Goal: Book appointment/travel/reservation

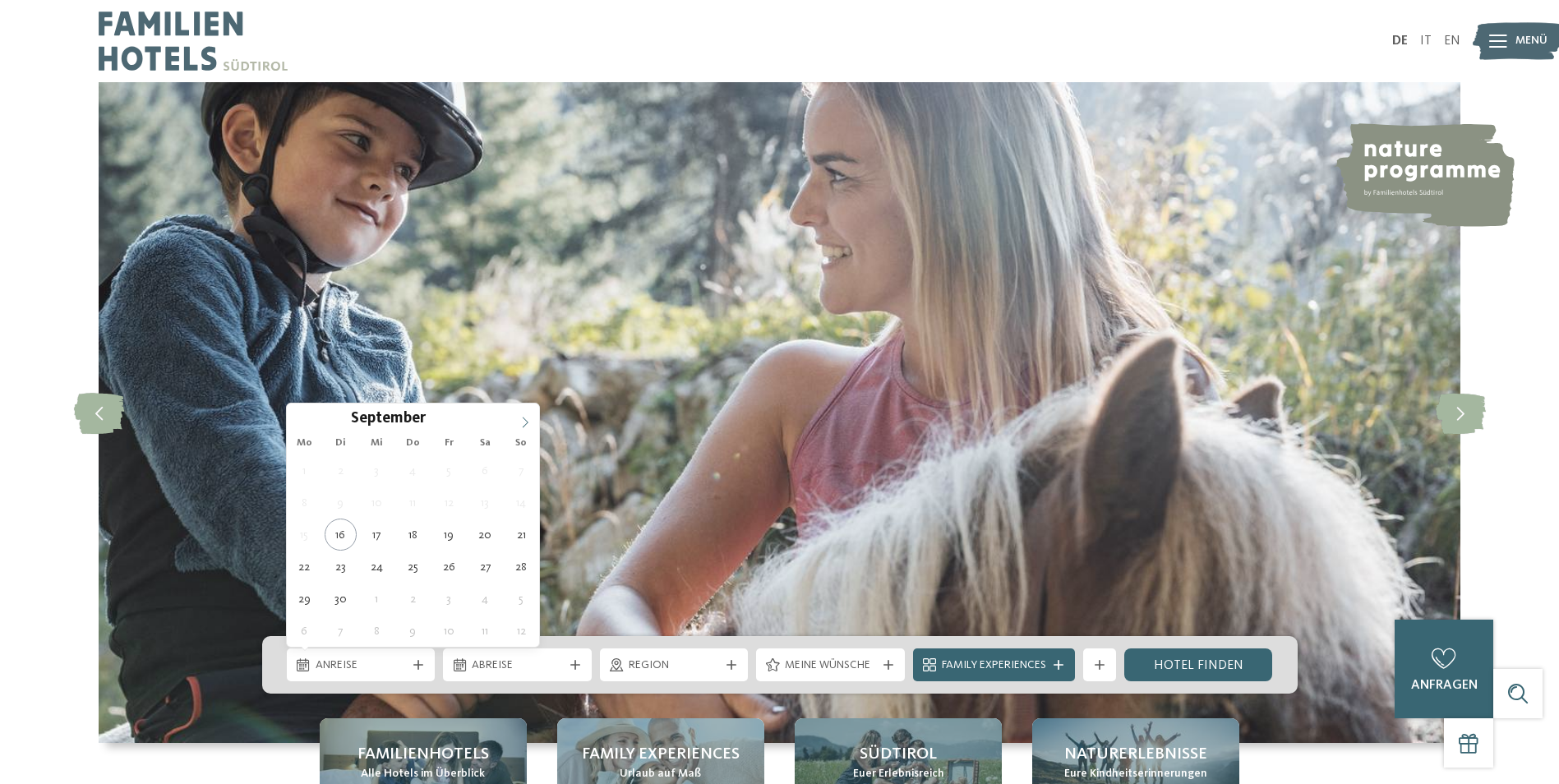
click at [528, 422] on icon at bounding box center [525, 422] width 6 height 11
type div "07.10.2025"
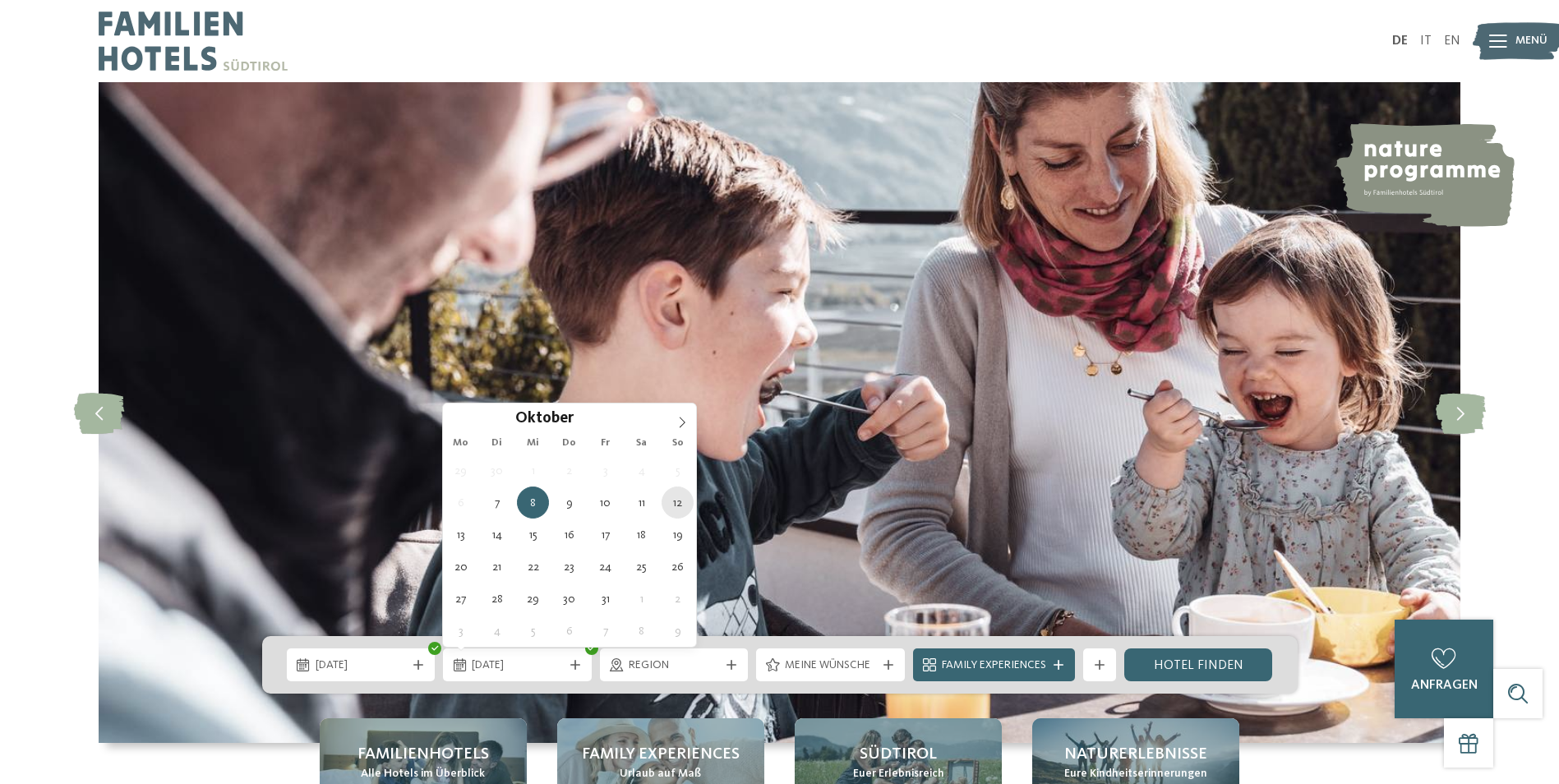
type div "12.10.2025"
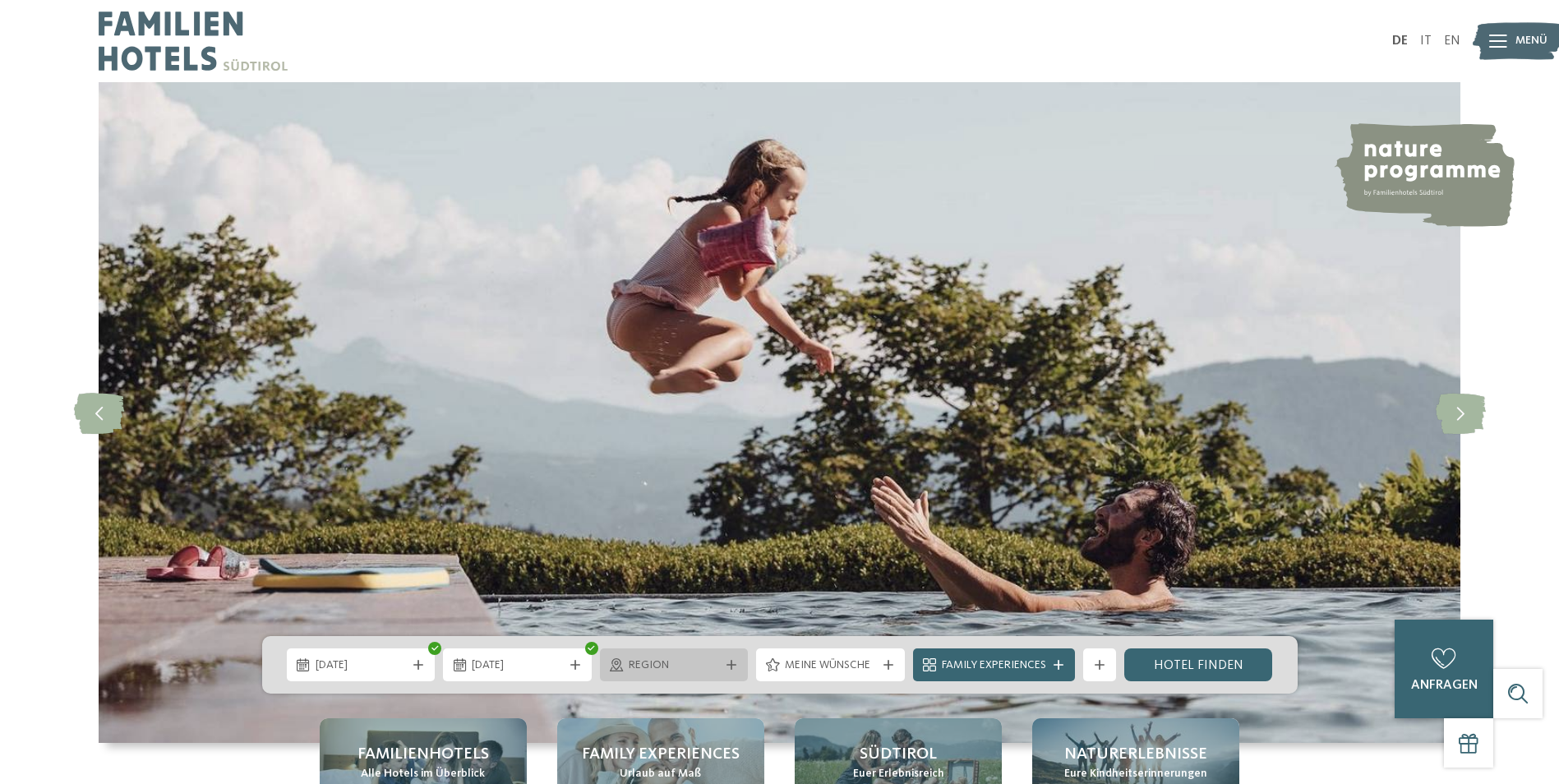
click at [697, 666] on span "Region" at bounding box center [674, 666] width 91 height 17
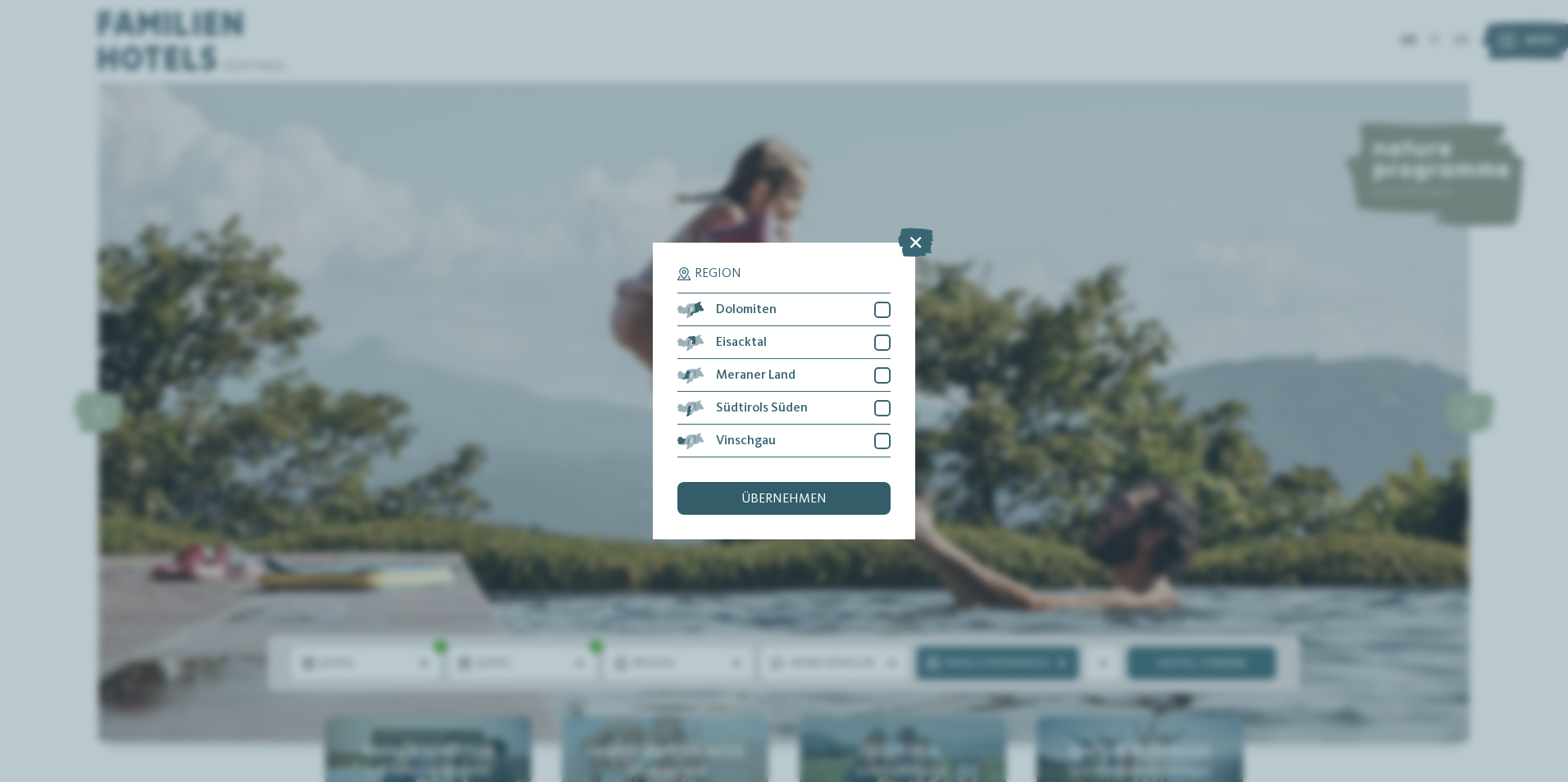
click at [818, 493] on span "übernehmen" at bounding box center [784, 499] width 85 height 13
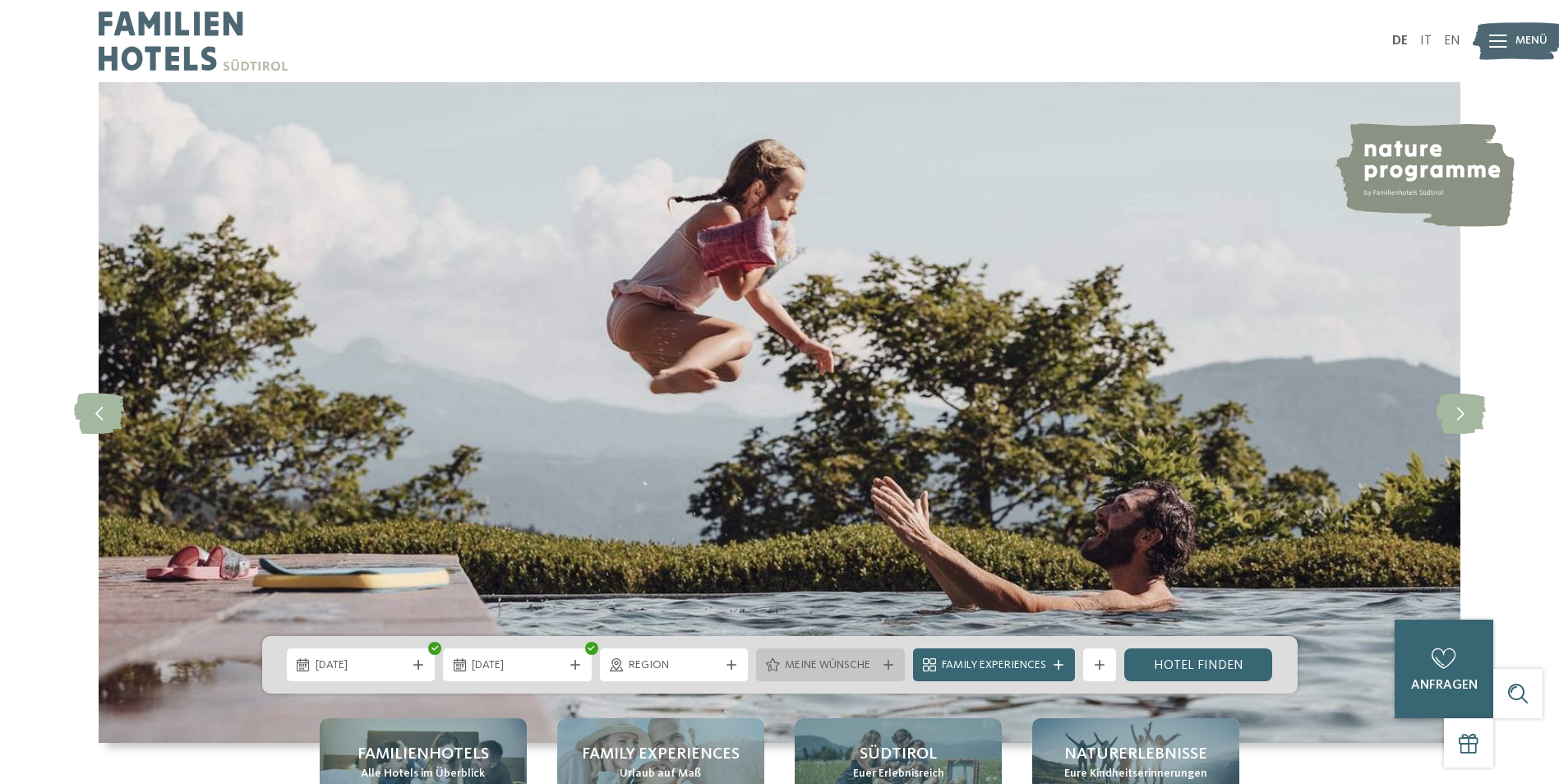
click at [870, 653] on div "Meine Wünsche" at bounding box center [830, 665] width 149 height 33
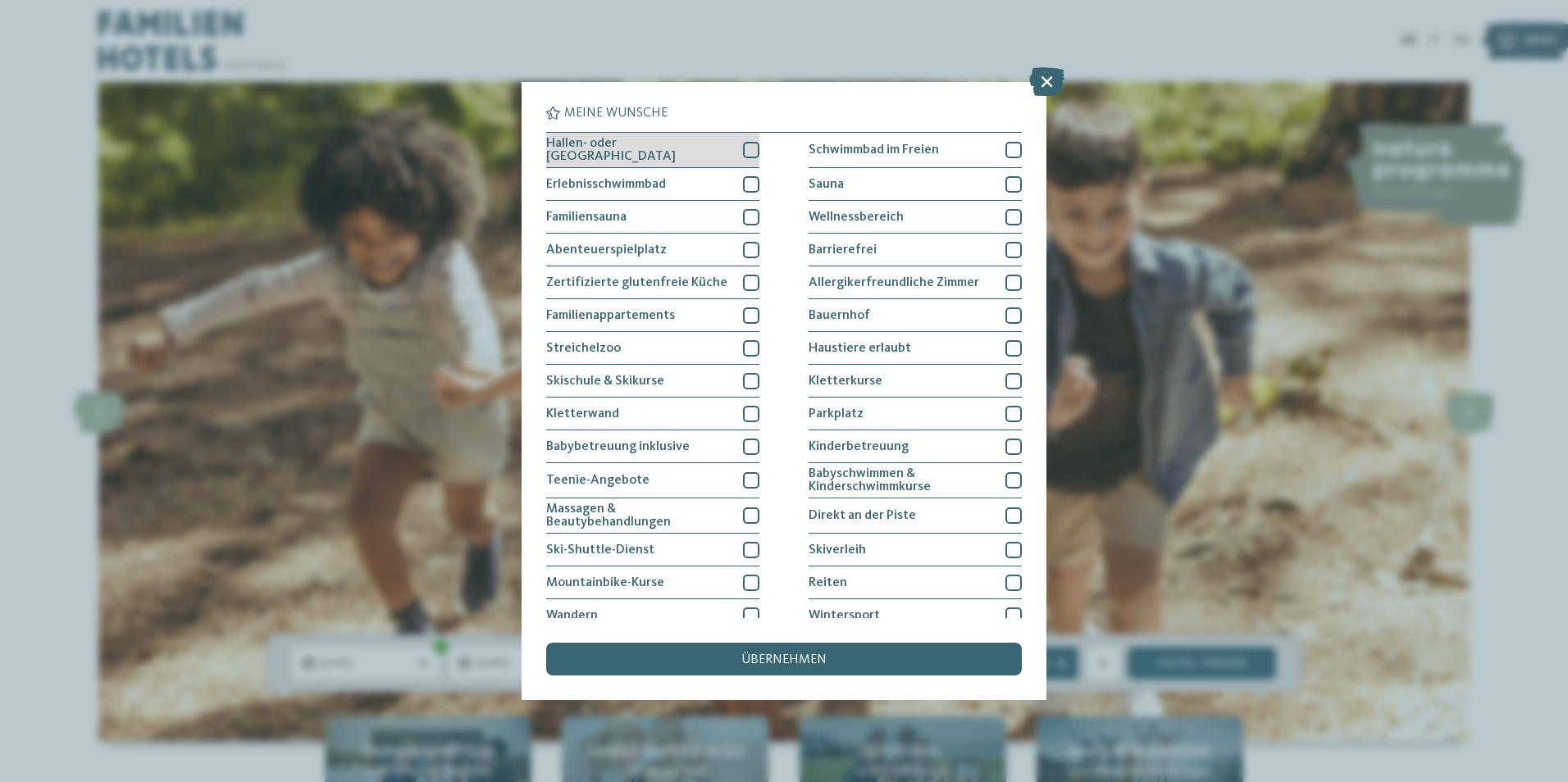
click at [616, 147] on span "Hallen- oder Schleusenbad" at bounding box center [638, 150] width 184 height 27
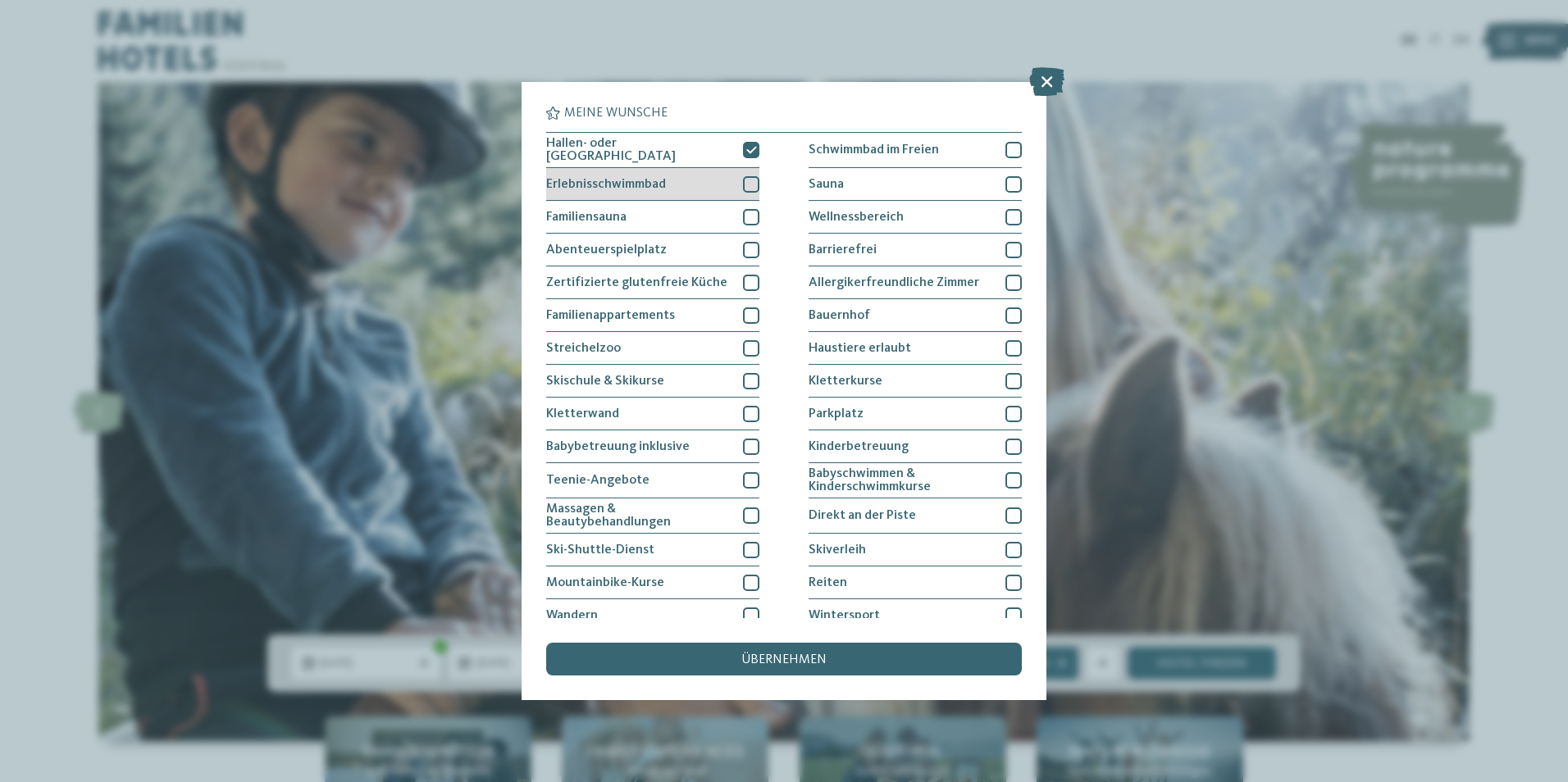
click at [622, 186] on span "Erlebnisschwimmbad" at bounding box center [606, 184] width 119 height 13
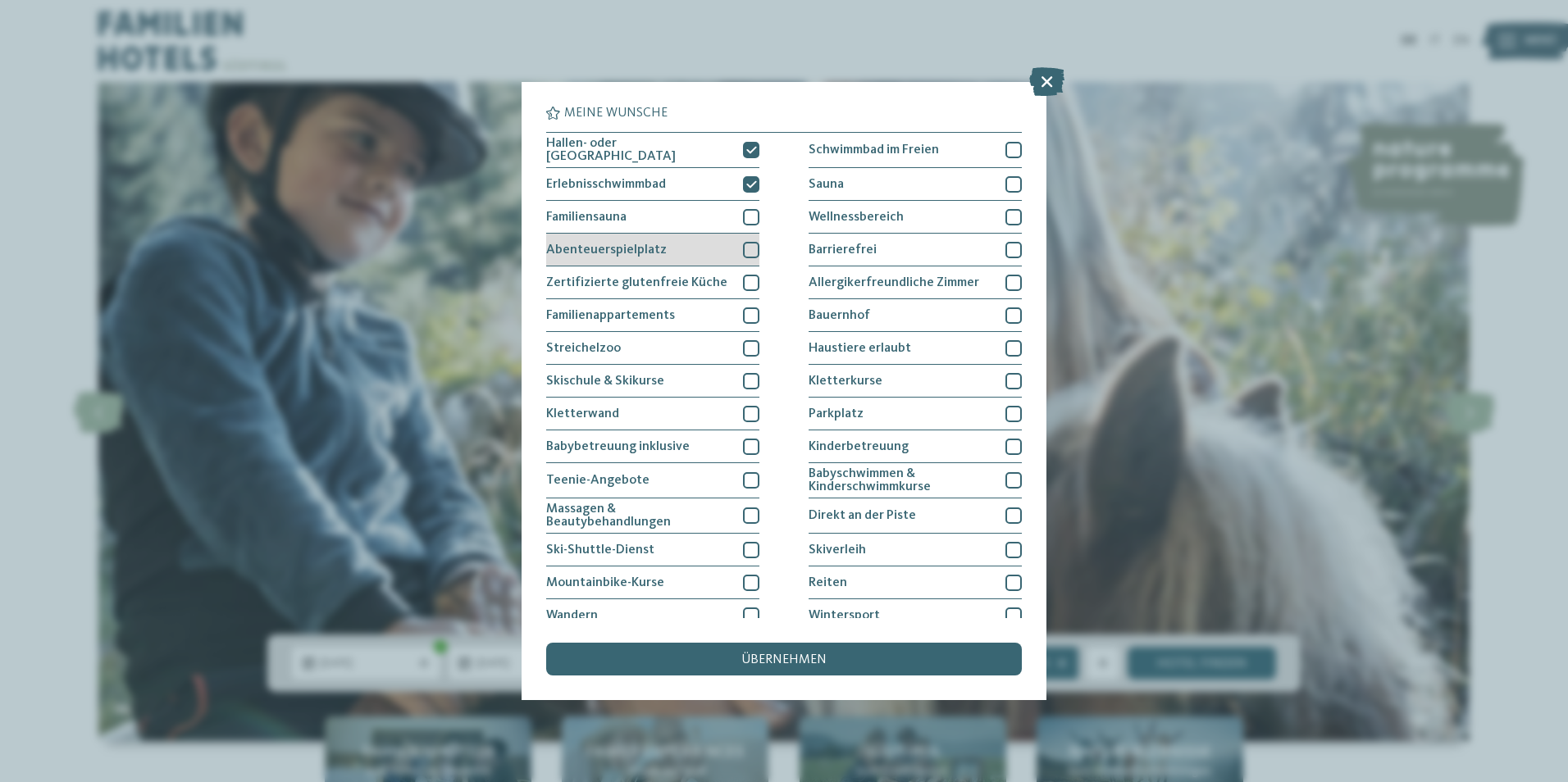
click at [621, 250] on span "Abenteuerspielplatz" at bounding box center [606, 250] width 120 height 13
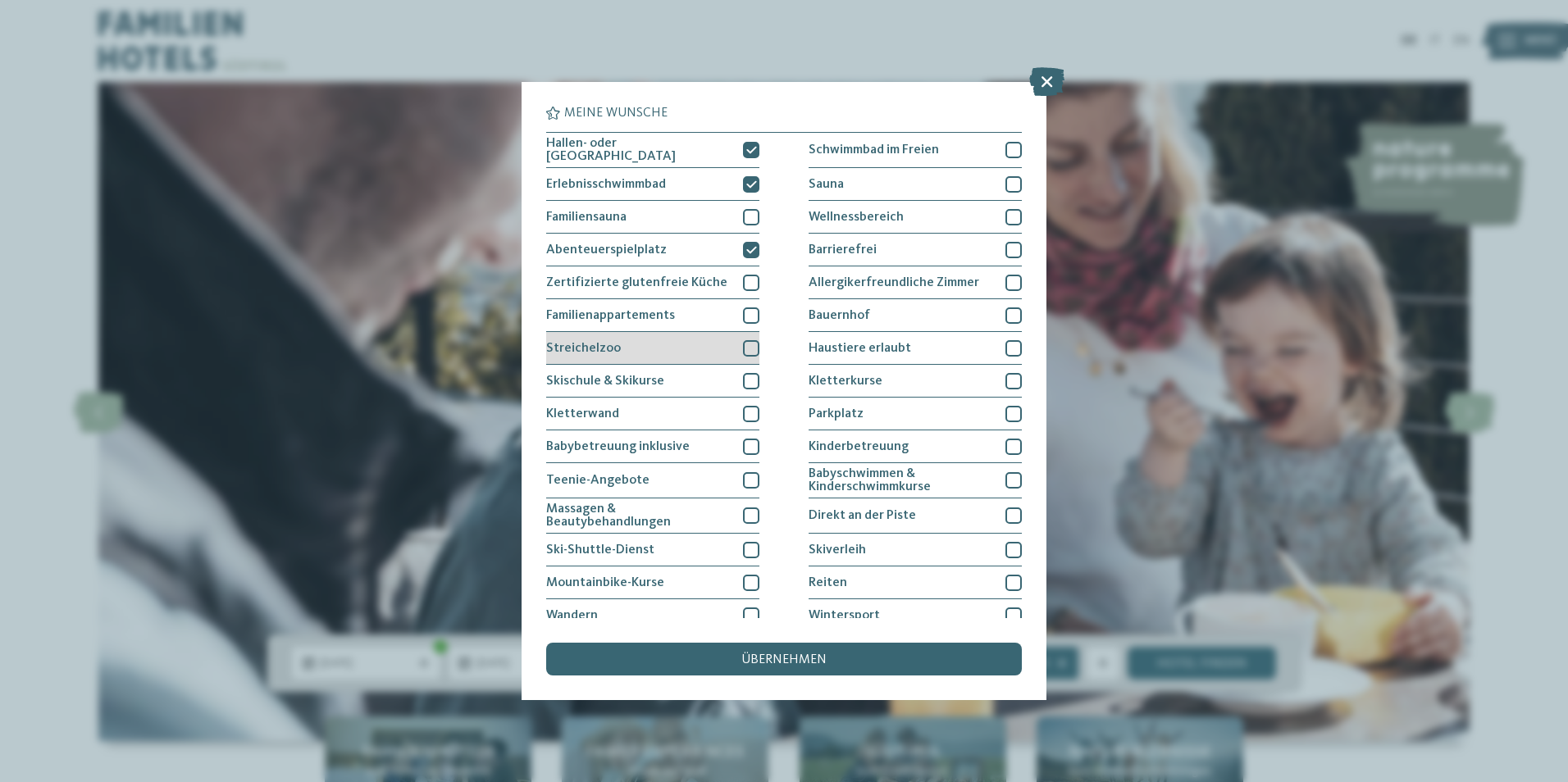
click at [626, 340] on div "Streichelzoo" at bounding box center [652, 348] width 213 height 33
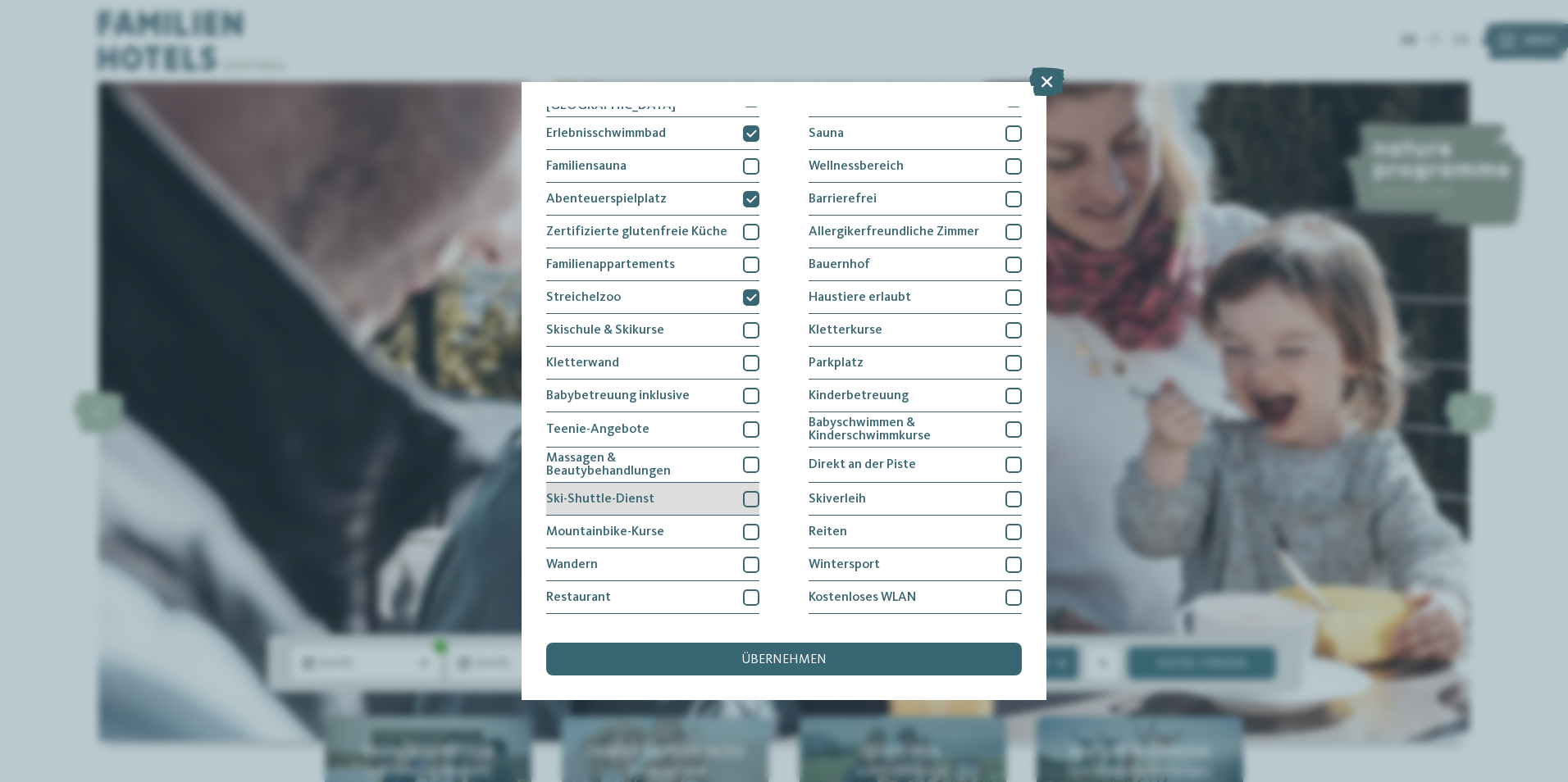
scroll to position [77, 0]
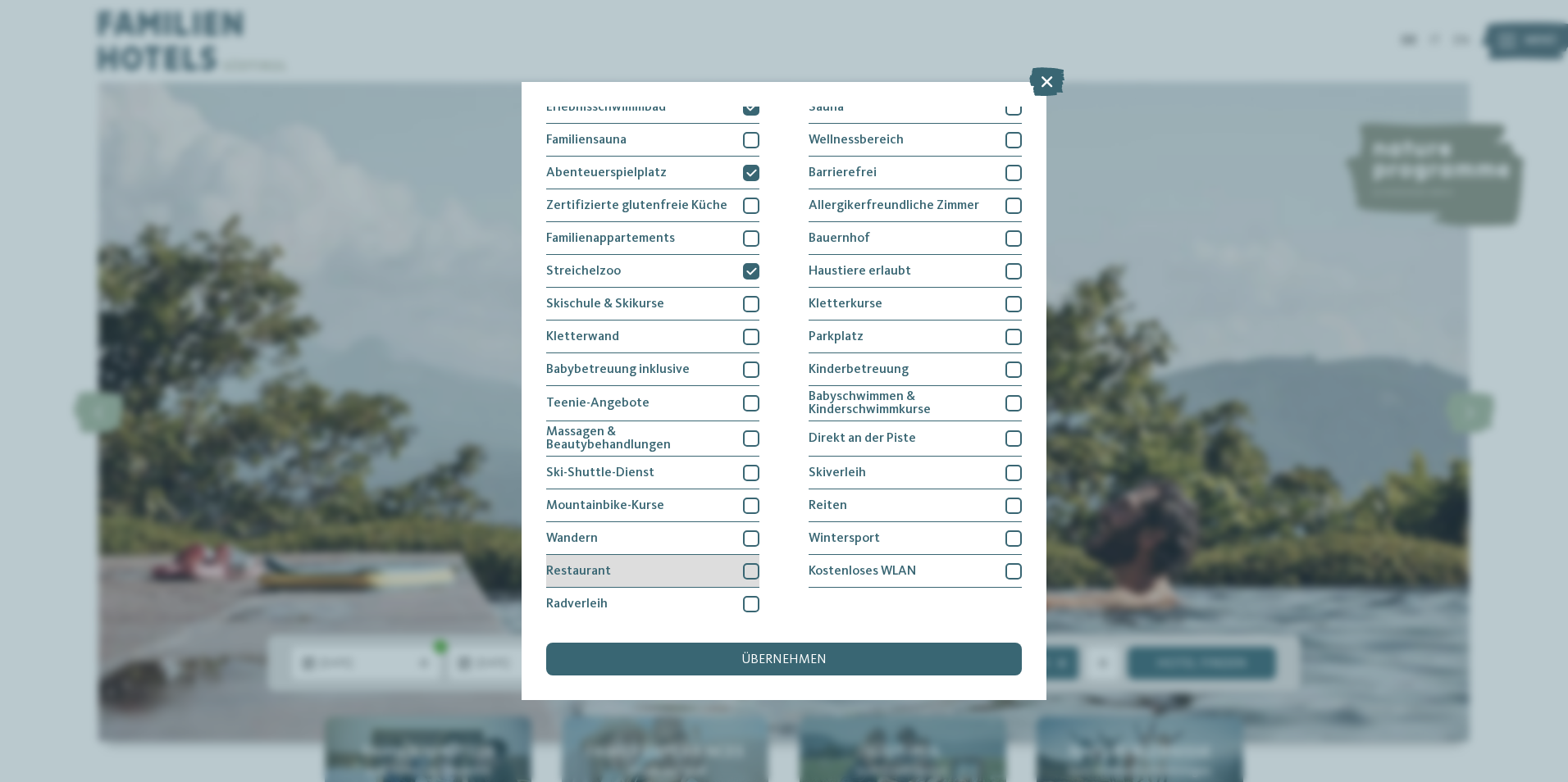
click at [645, 555] on div "Restaurant" at bounding box center [652, 571] width 213 height 33
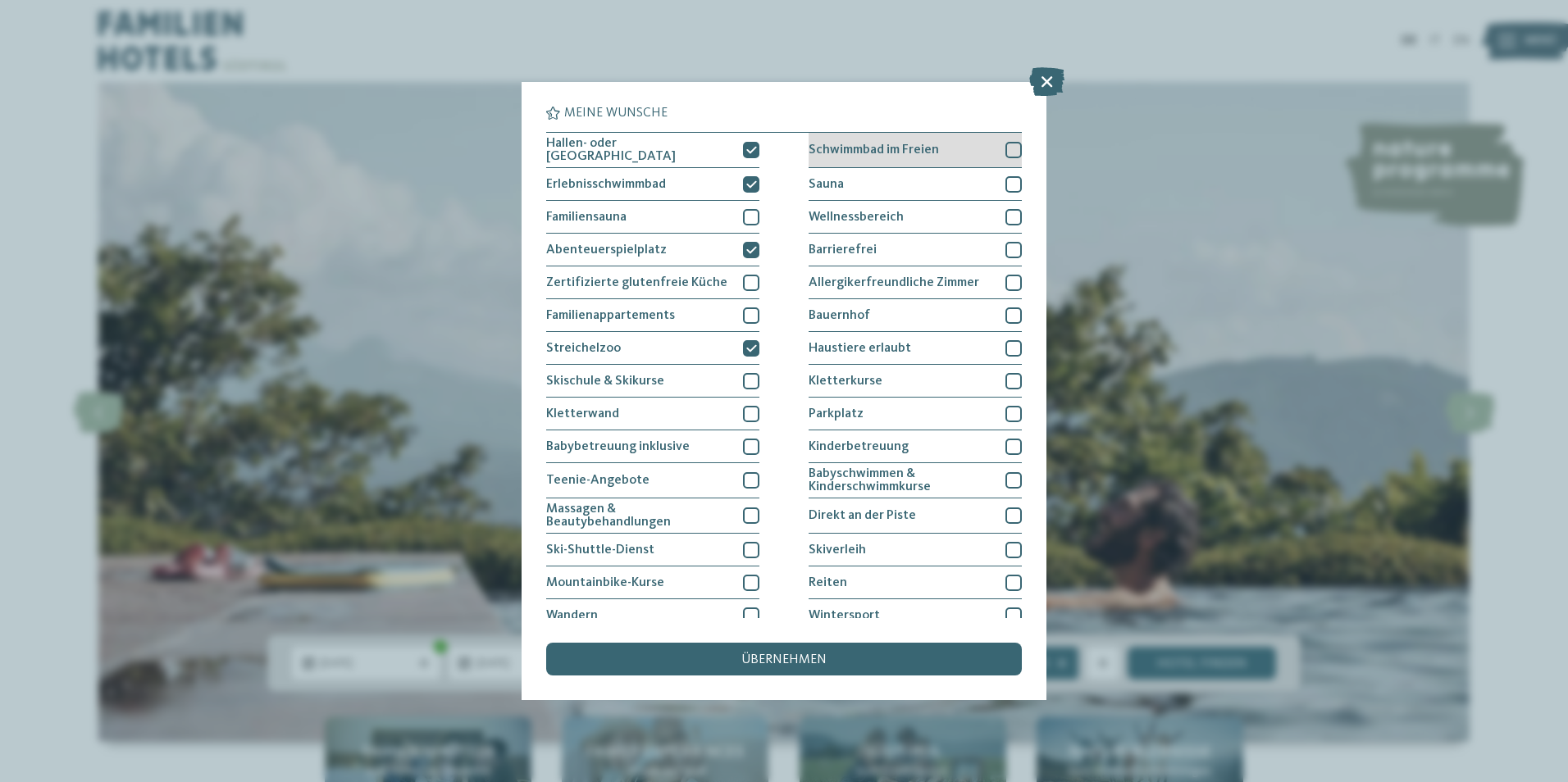
click at [914, 156] on div "Schwimmbad im Freien" at bounding box center [915, 150] width 213 height 36
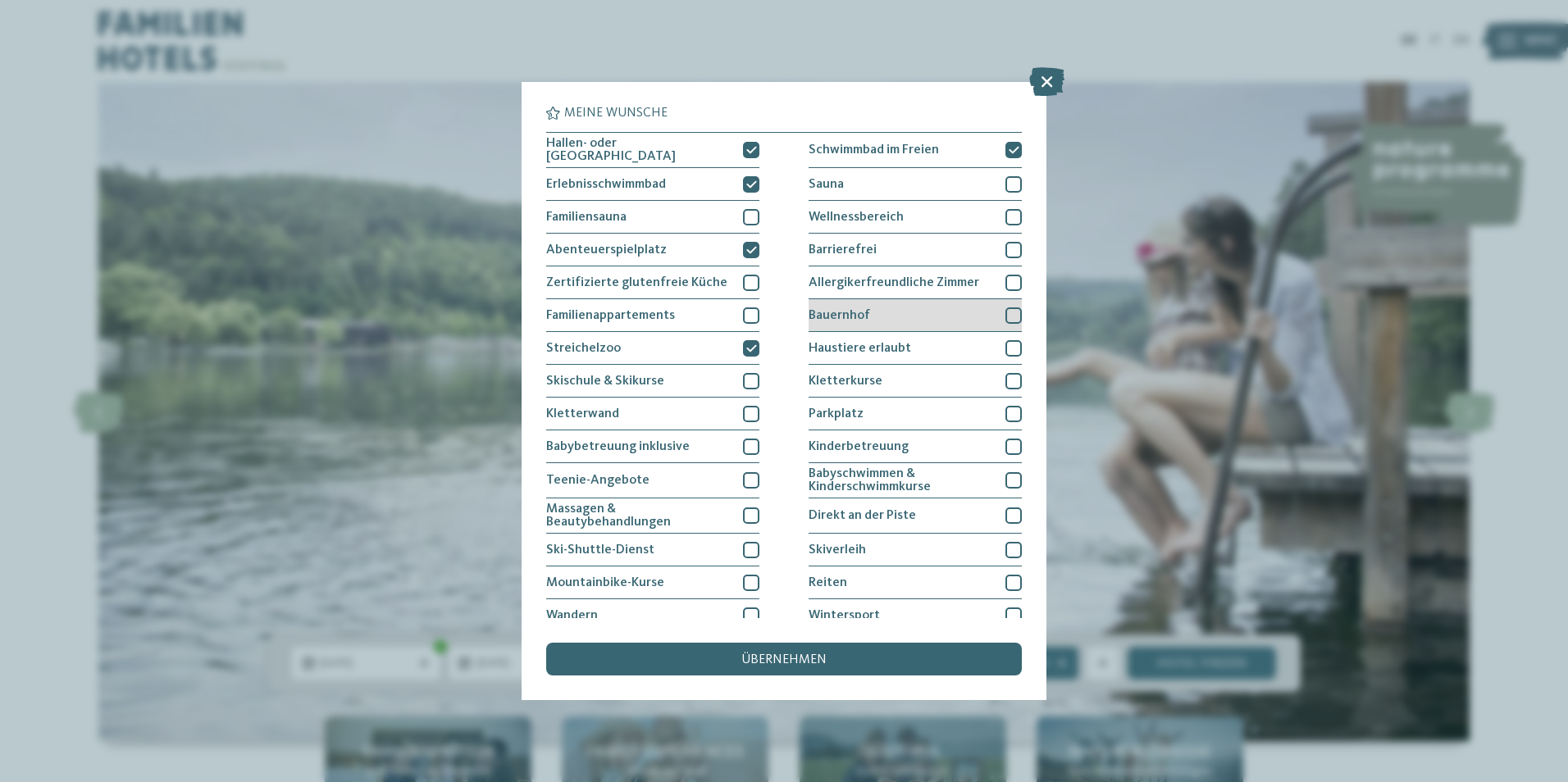
click at [898, 327] on div "Bauernhof" at bounding box center [915, 316] width 213 height 33
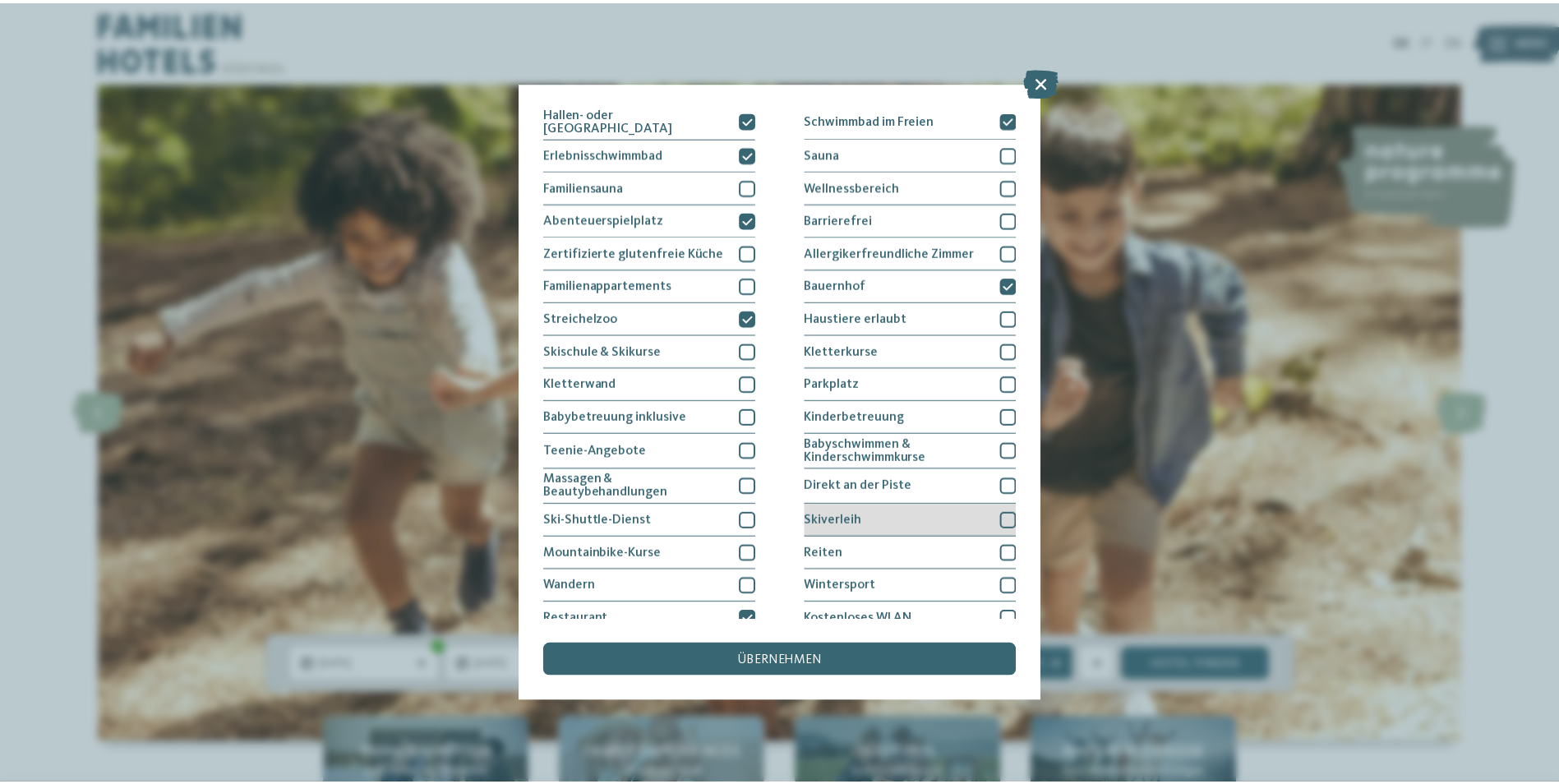
scroll to position [77, 0]
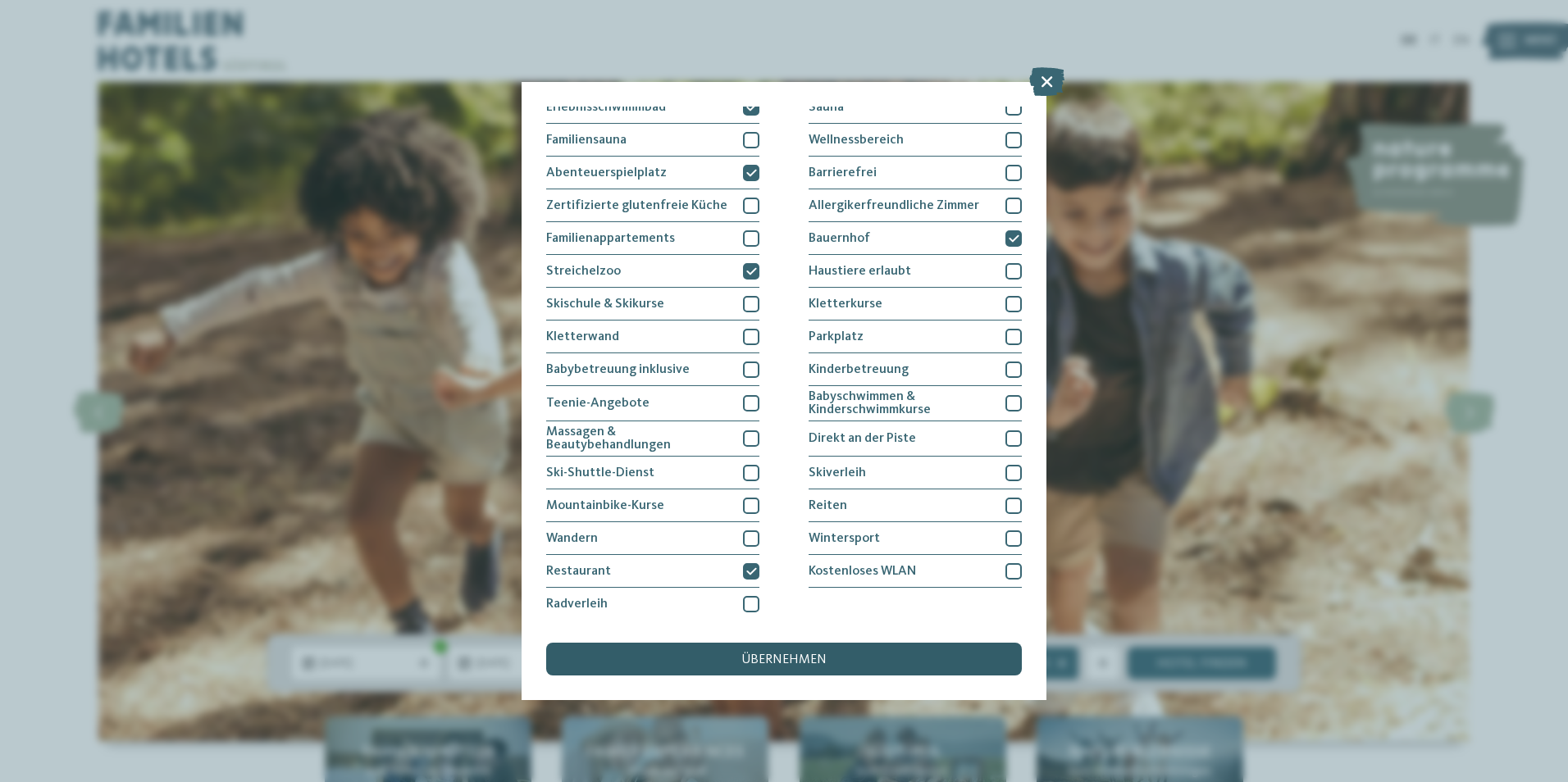
click at [821, 657] on span "übernehmen" at bounding box center [784, 660] width 85 height 13
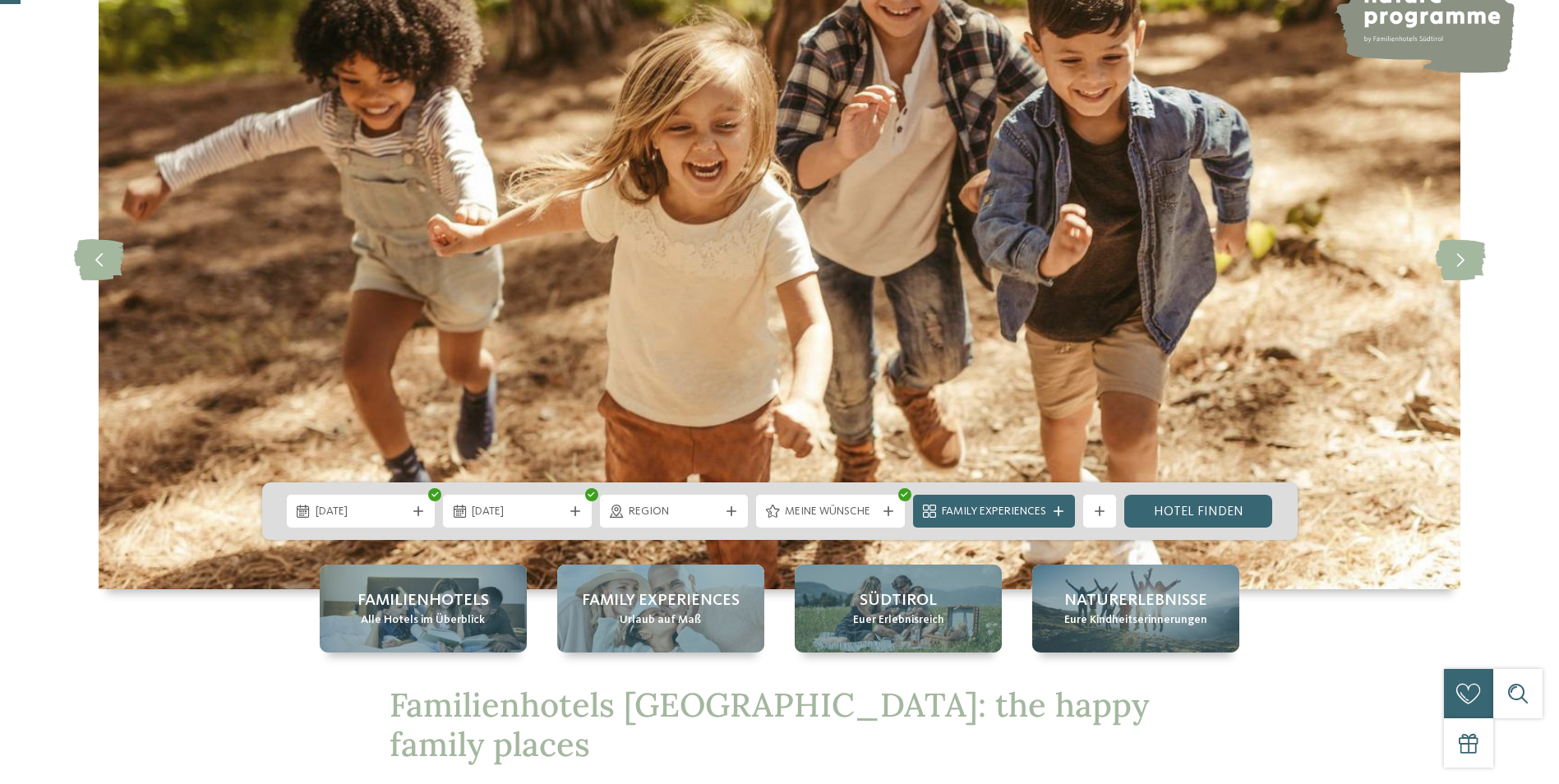
scroll to position [165, 0]
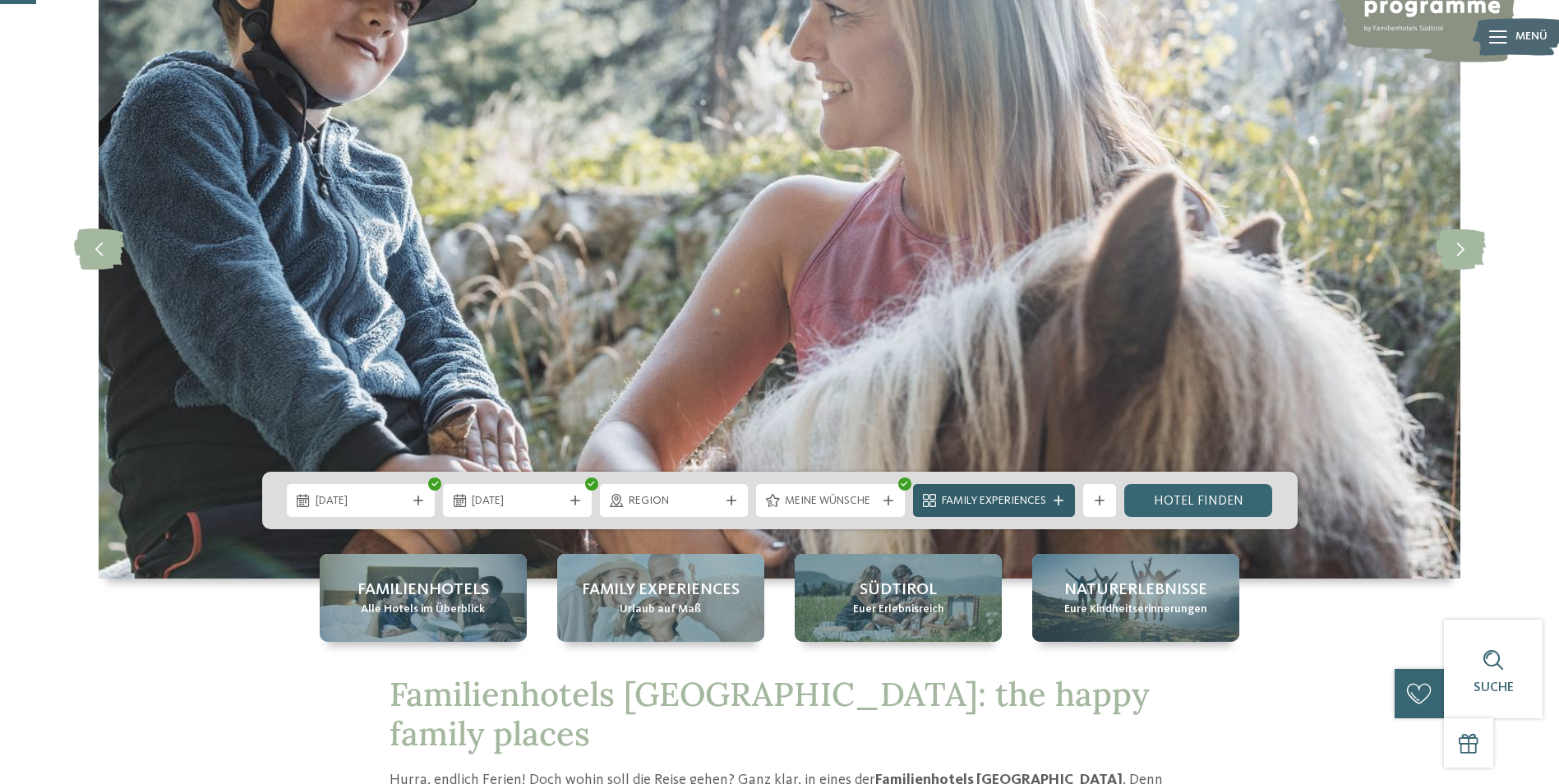
click at [1018, 507] on span "Family Experiences" at bounding box center [994, 501] width 105 height 17
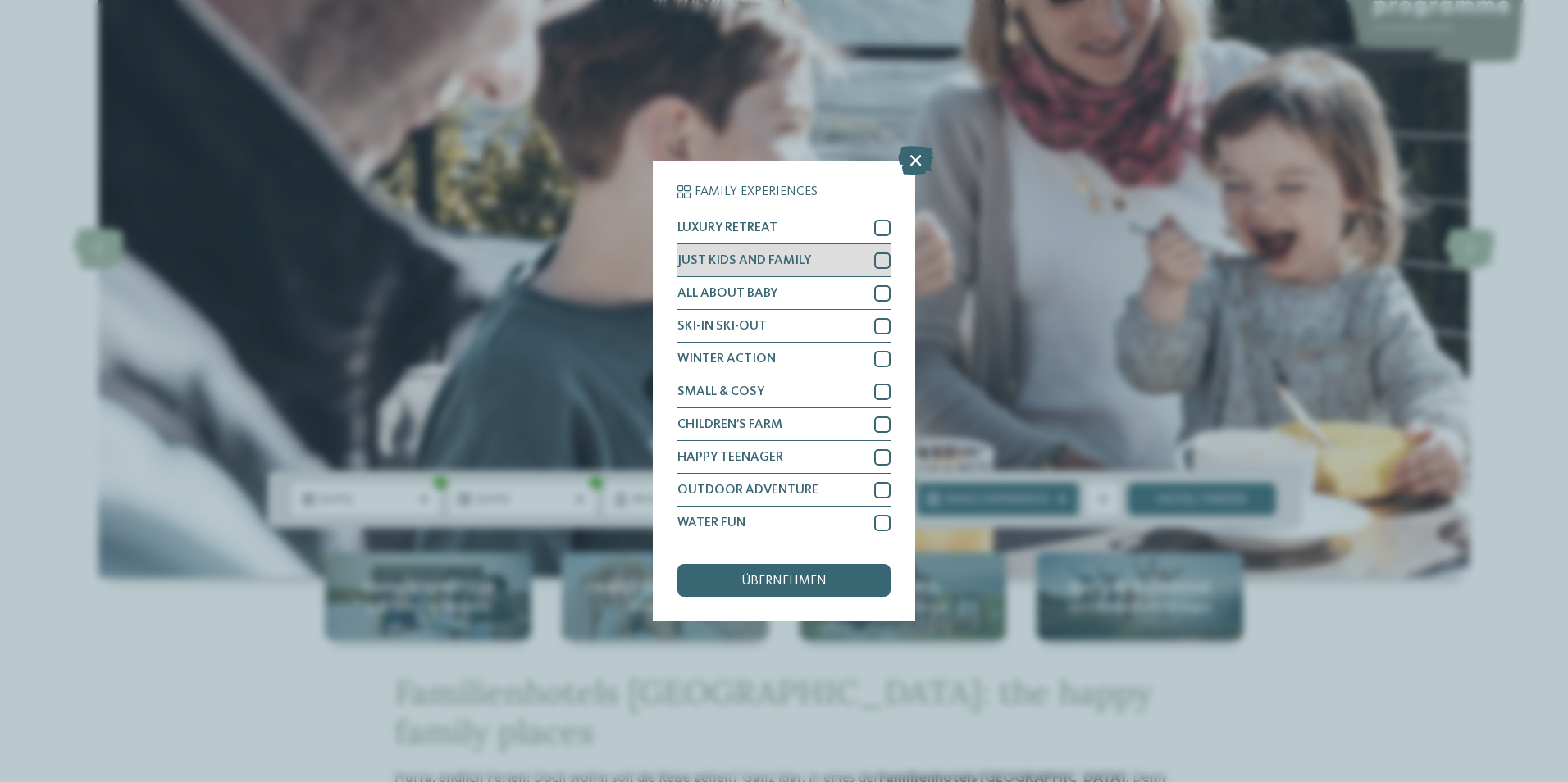
click at [757, 245] on div "JUST KIDS AND FAMILY" at bounding box center [783, 261] width 213 height 33
click at [825, 587] on div "übernehmen" at bounding box center [783, 580] width 213 height 33
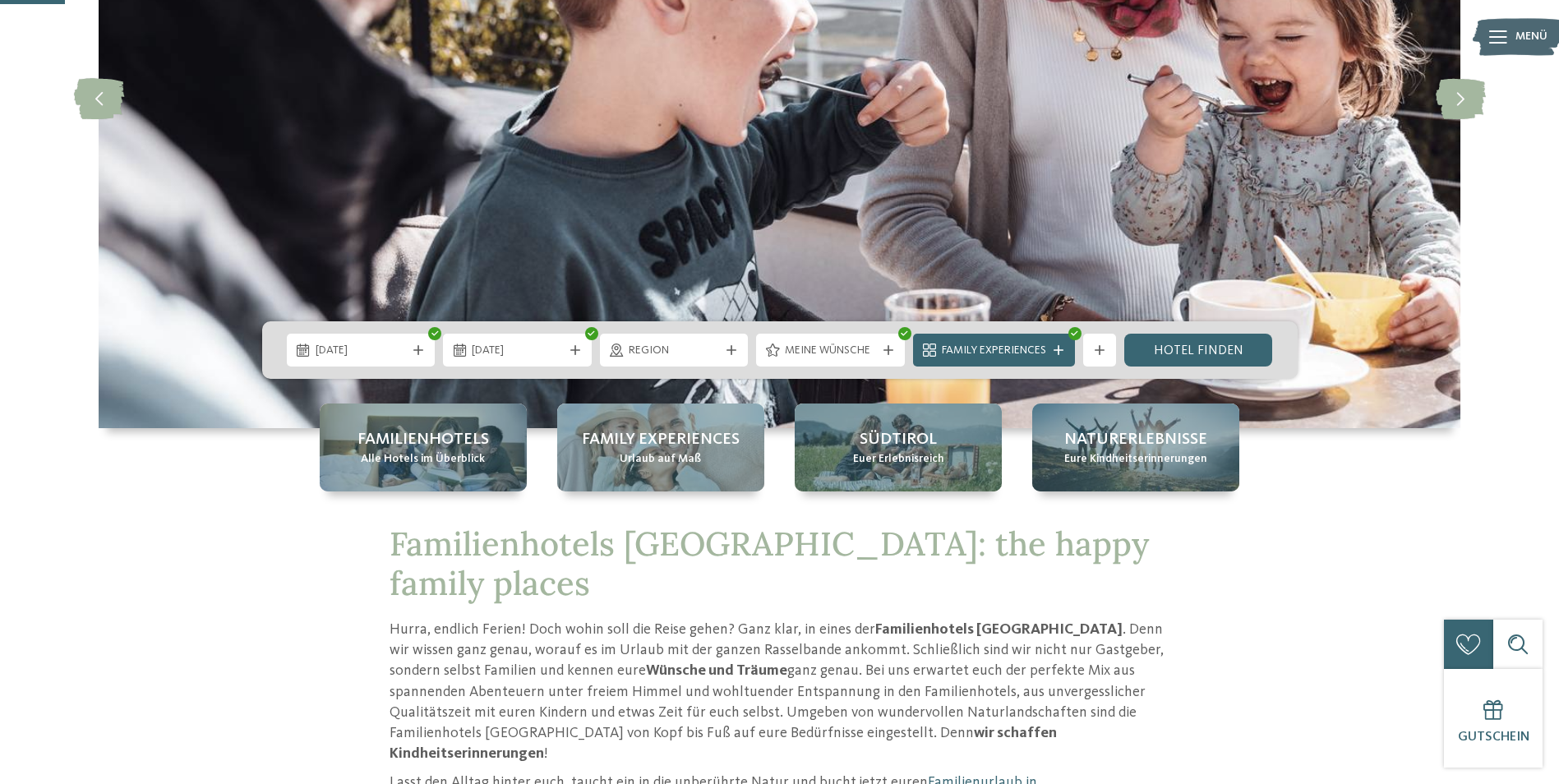
scroll to position [328, 0]
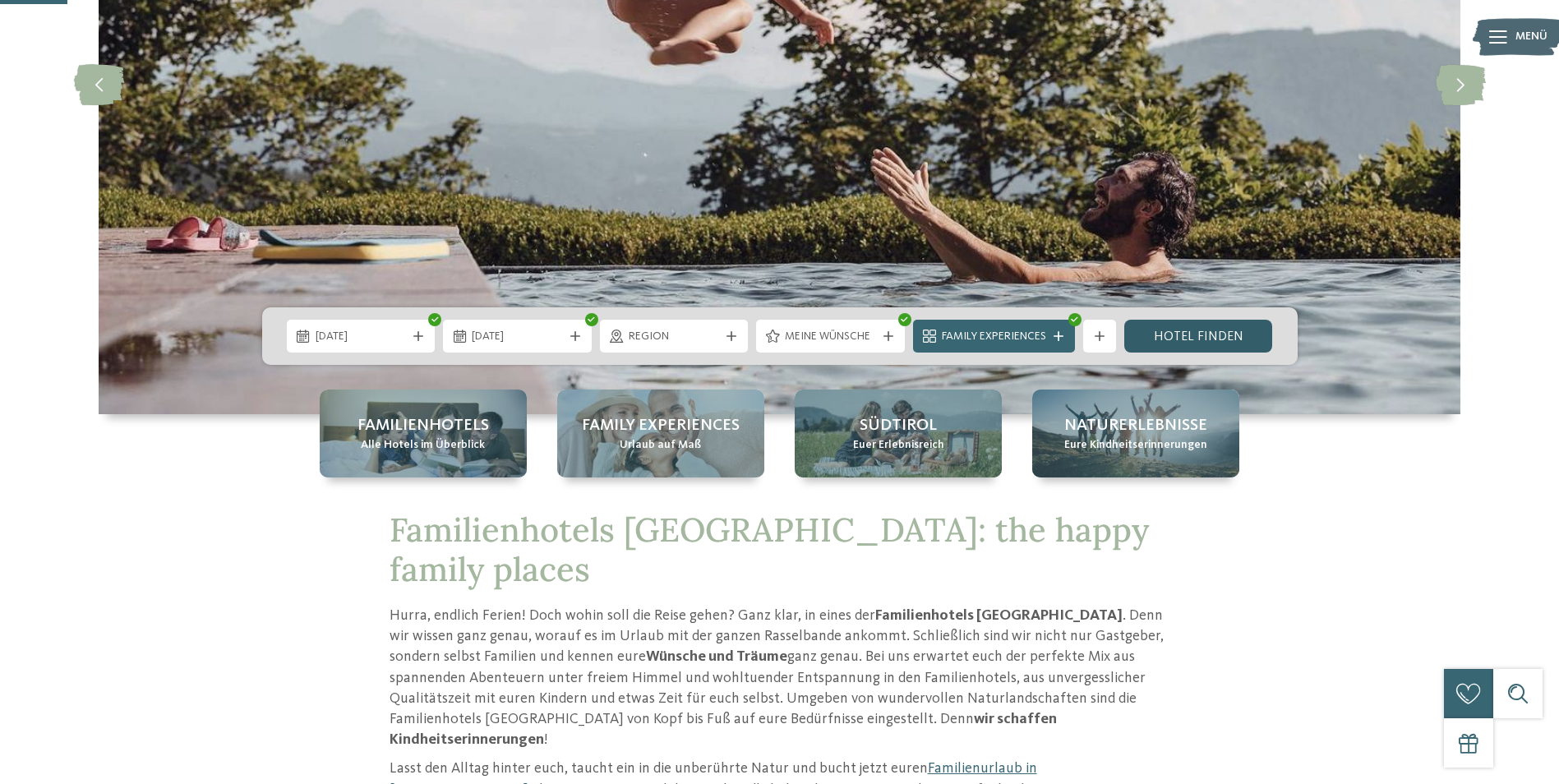
click at [1230, 323] on link "Hotel finden" at bounding box center [1198, 336] width 149 height 33
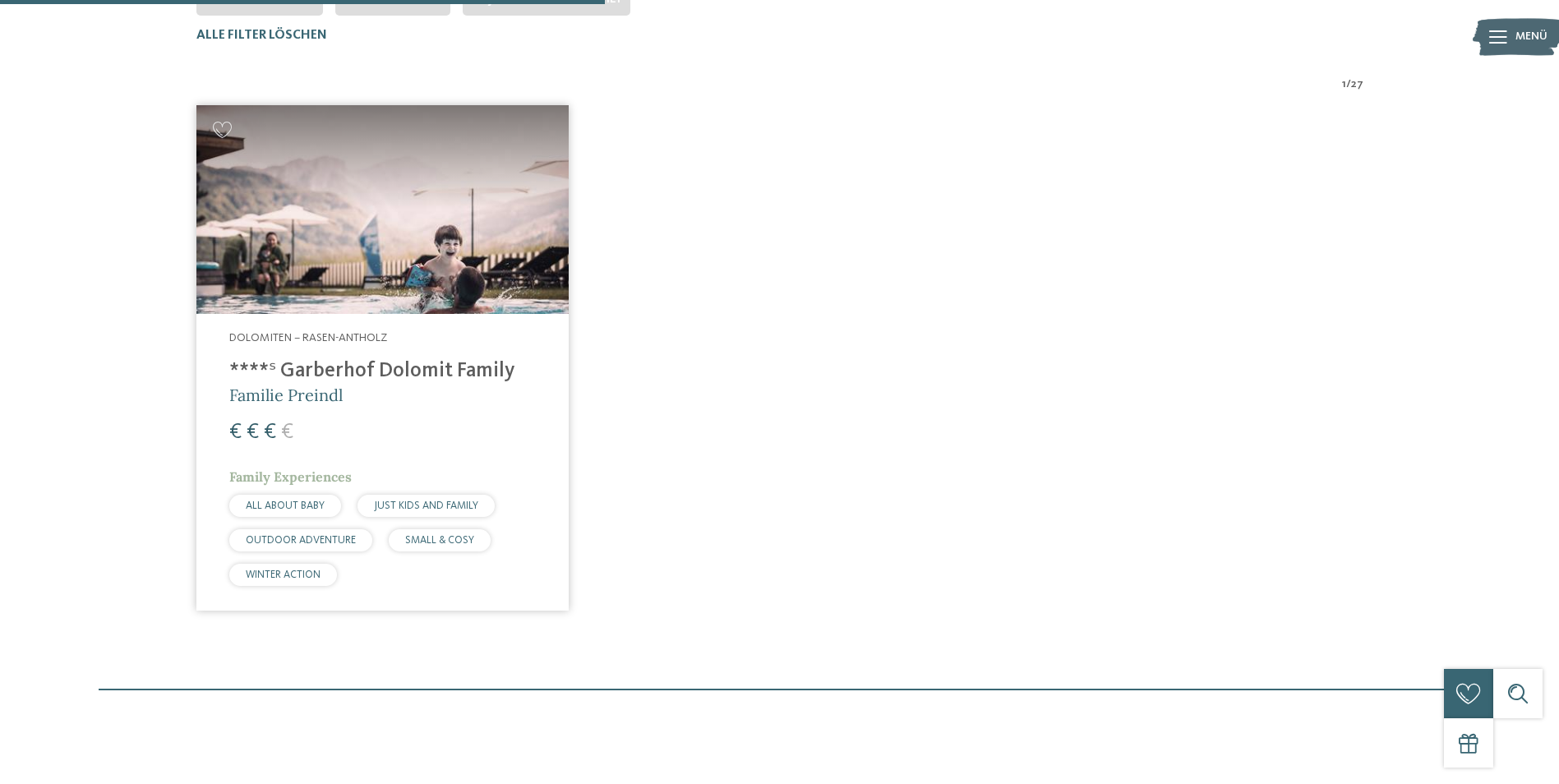
scroll to position [580, 0]
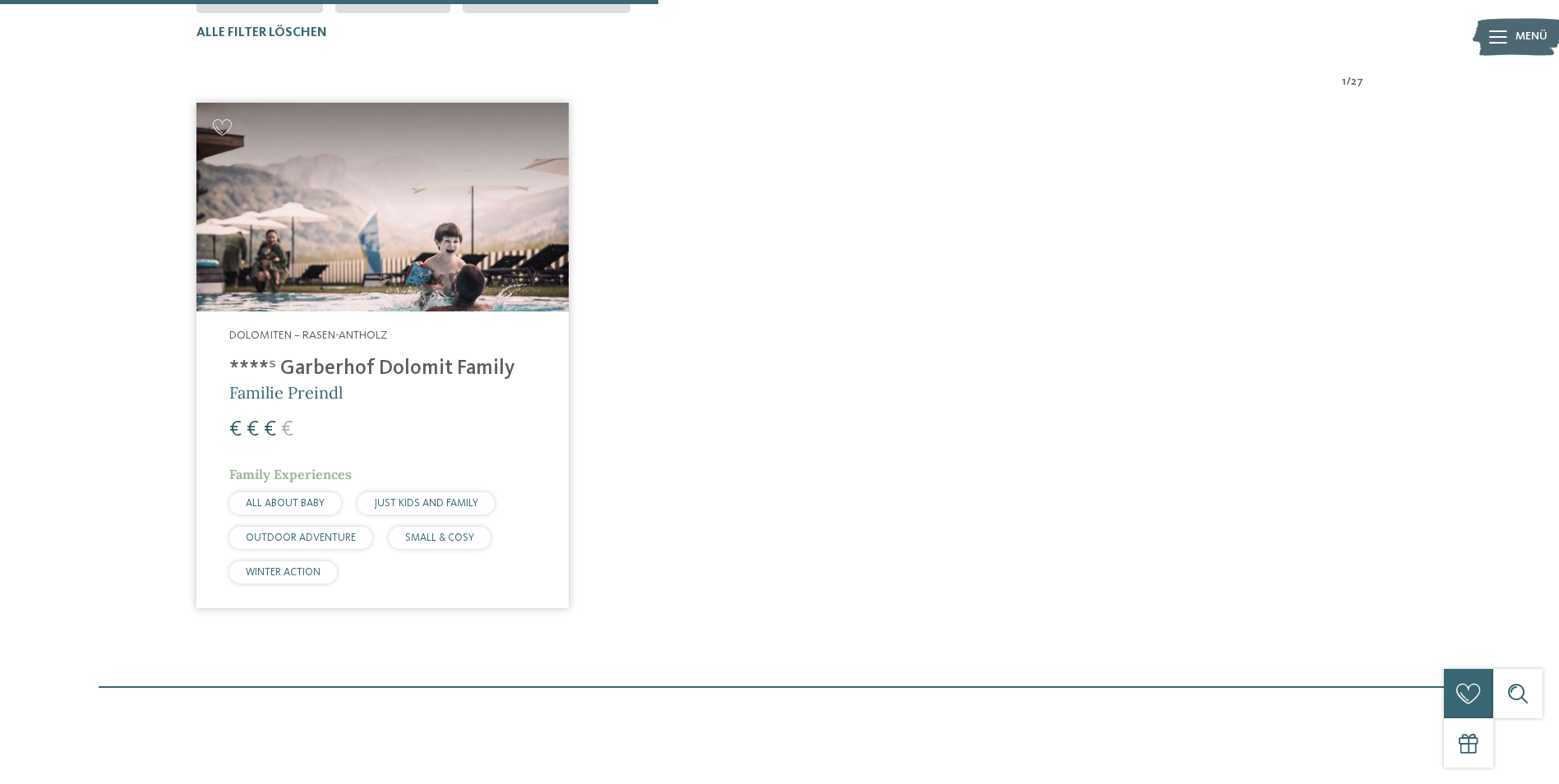
click at [431, 264] on img at bounding box center [382, 208] width 372 height 210
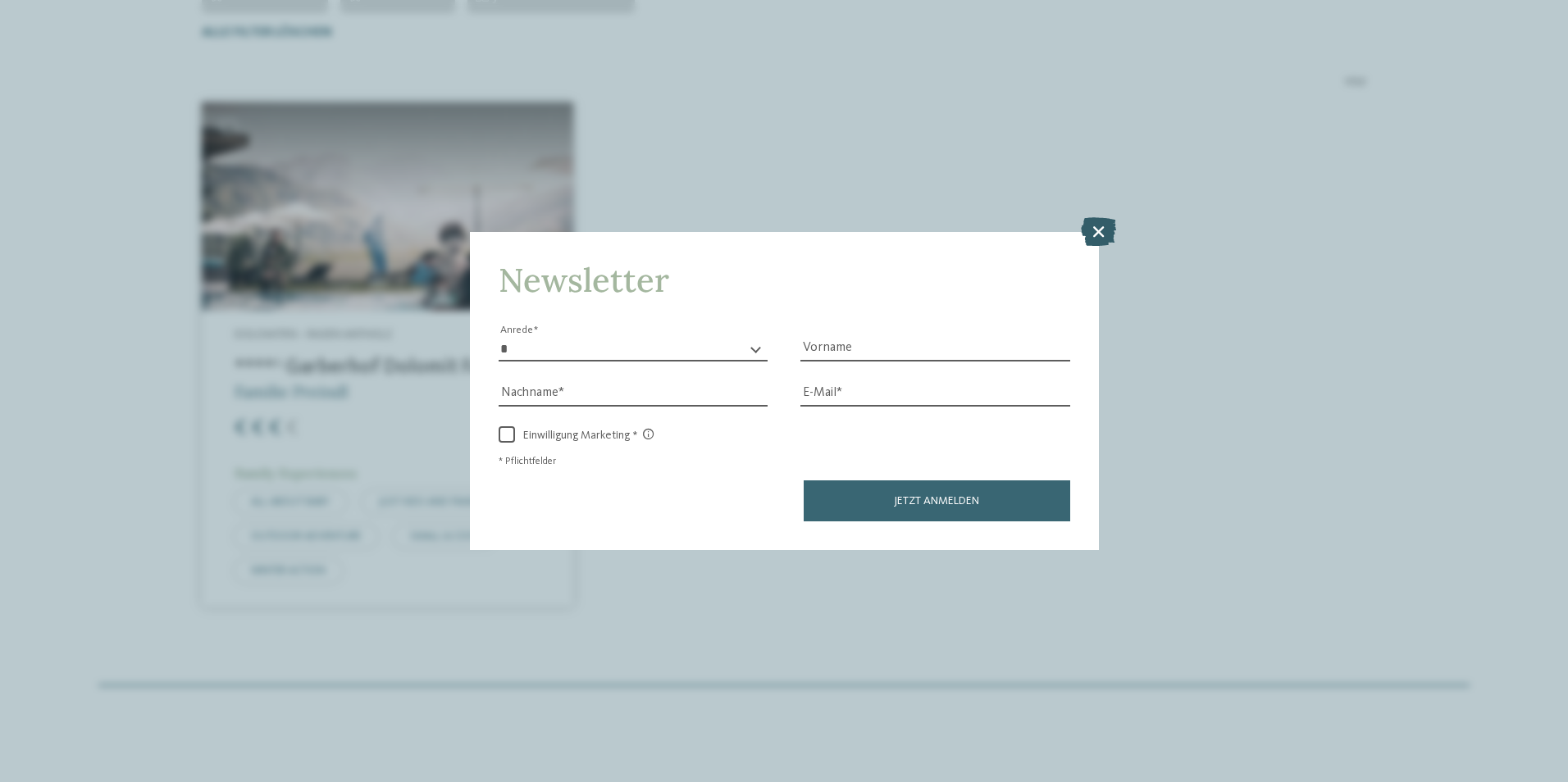
click at [1100, 236] on icon at bounding box center [1098, 231] width 36 height 29
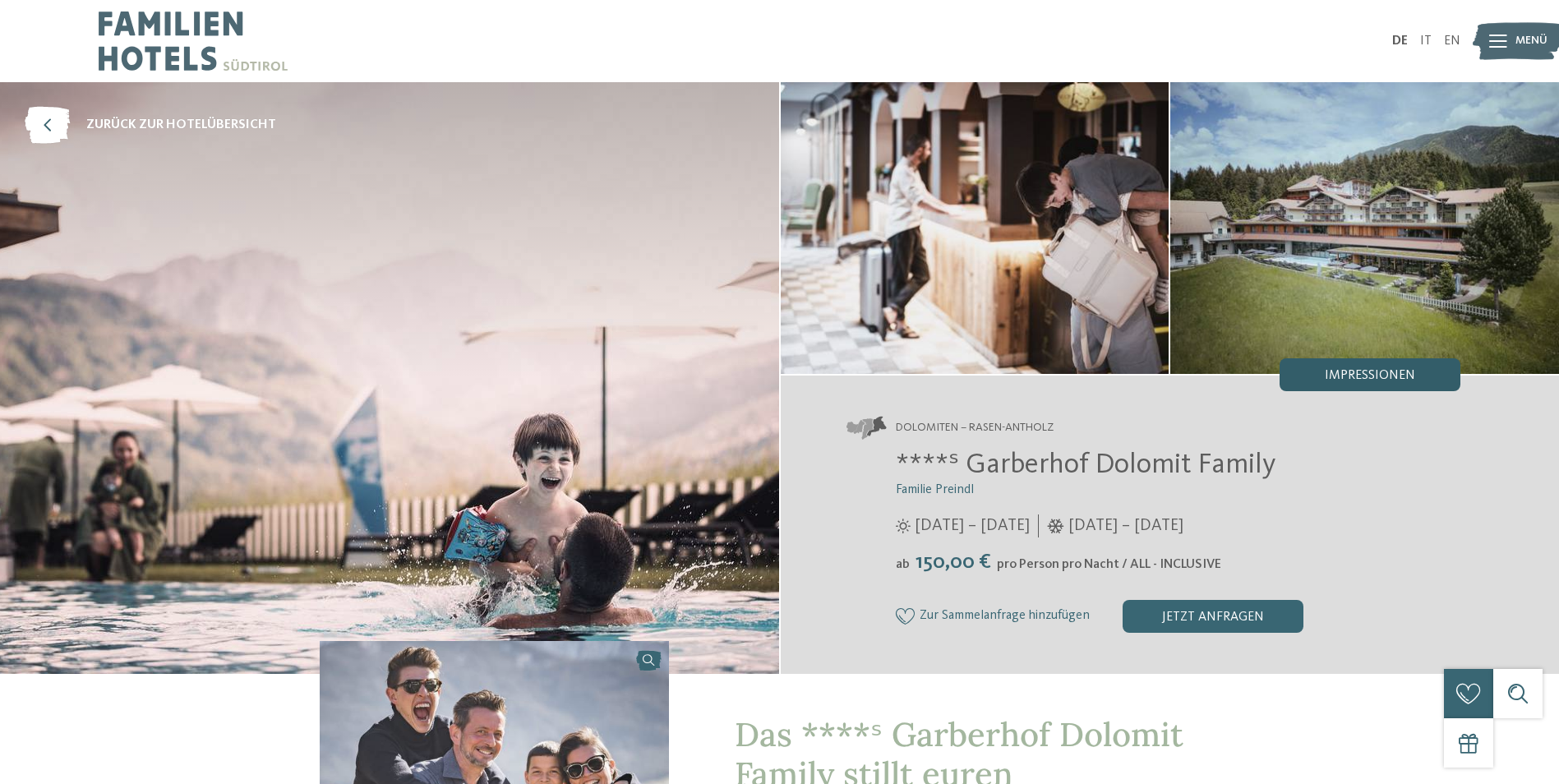
click at [1318, 366] on div "Impressionen" at bounding box center [1369, 375] width 180 height 33
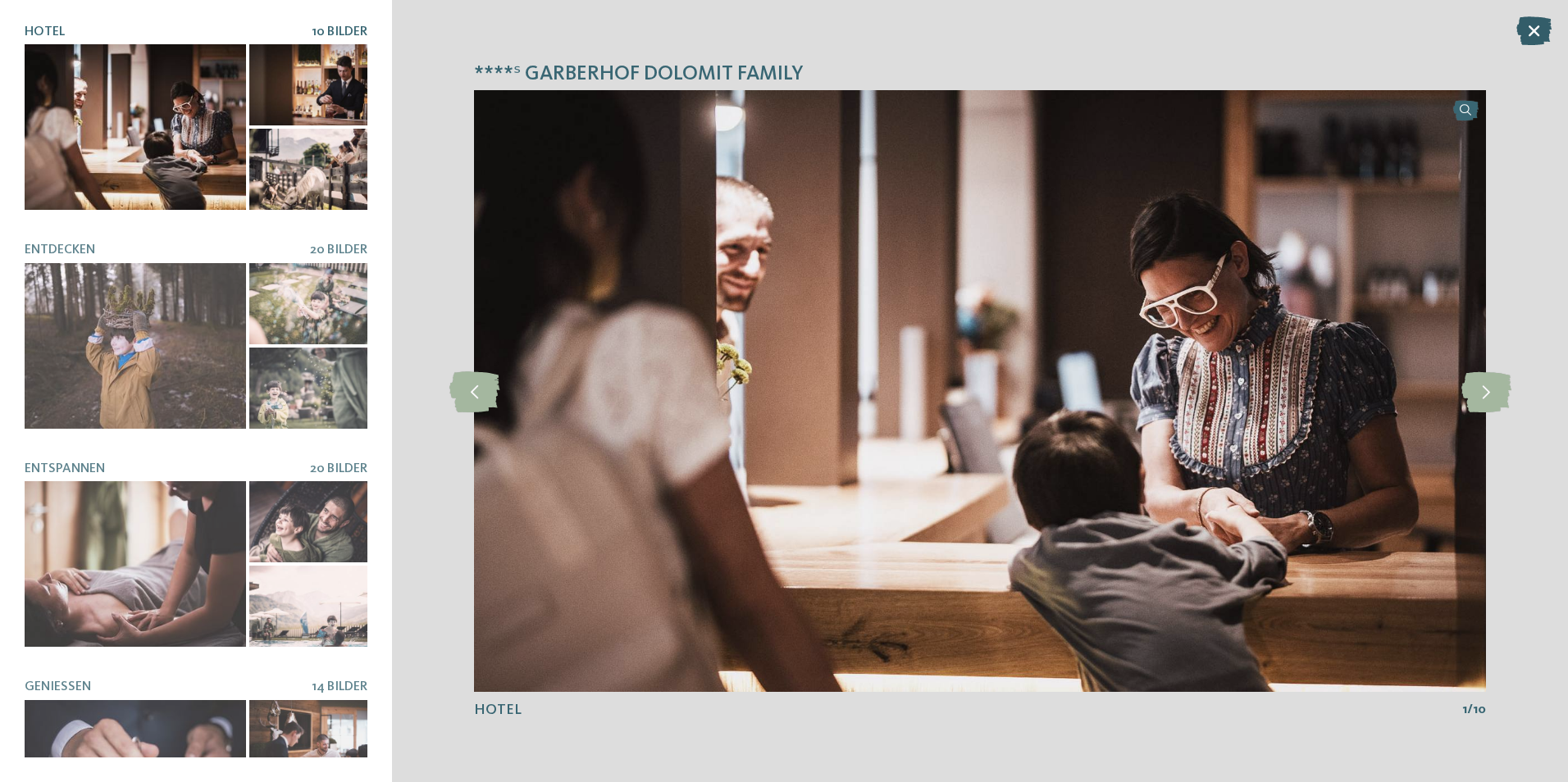
click at [1520, 37] on icon at bounding box center [1534, 31] width 36 height 29
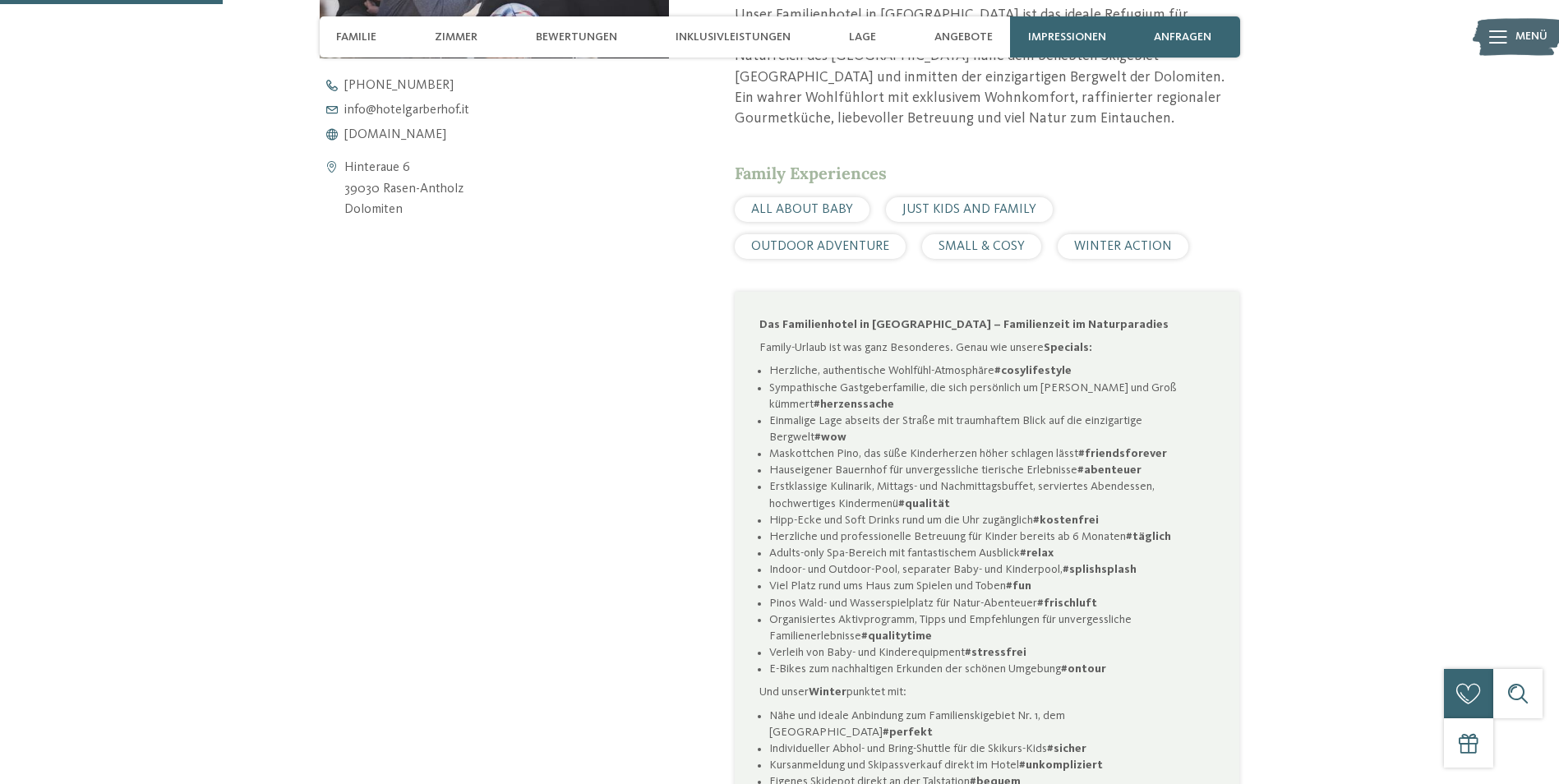
scroll to position [986, 0]
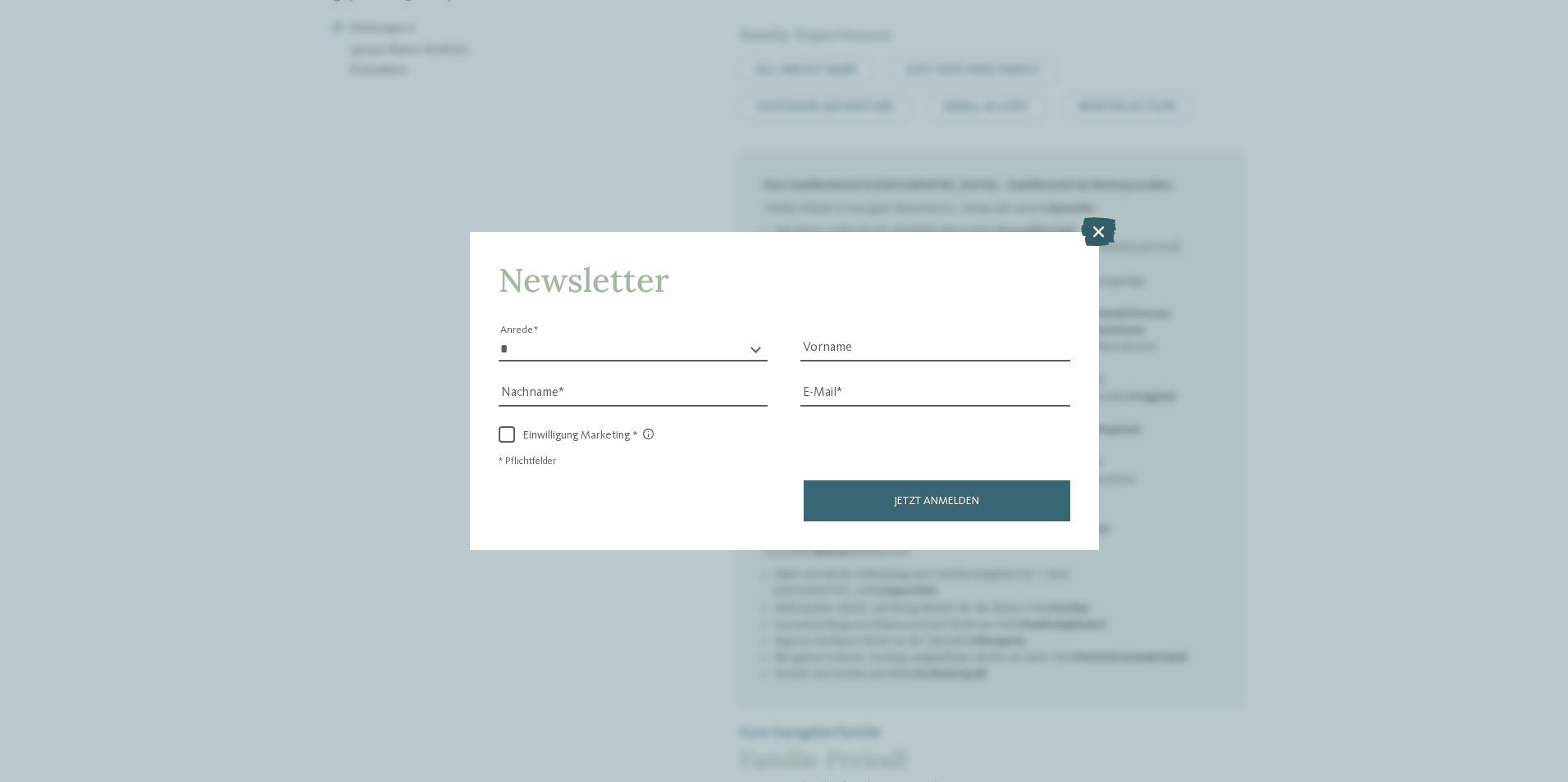
click at [1098, 226] on icon at bounding box center [1098, 231] width 36 height 29
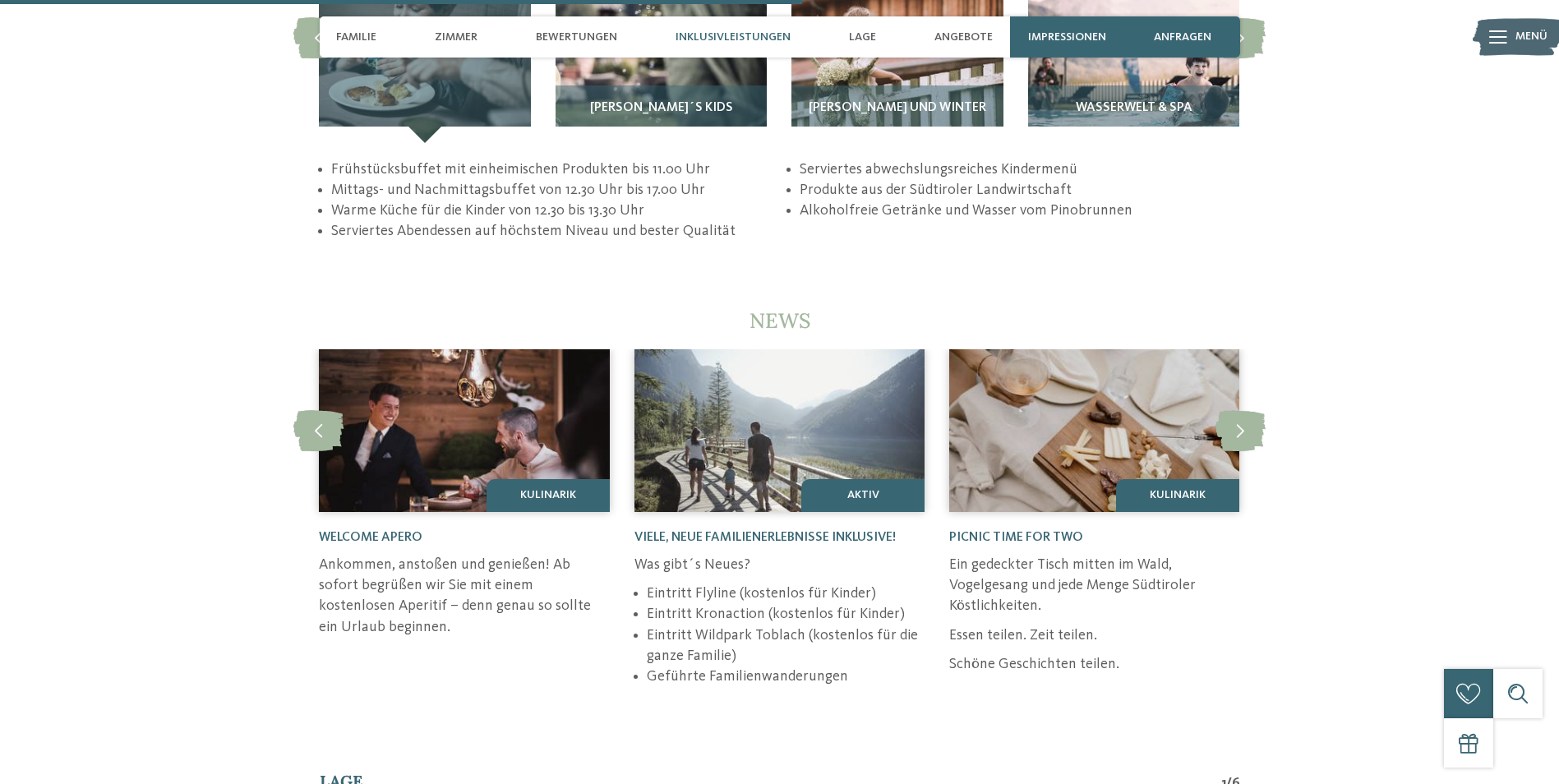
scroll to position [3451, 0]
